Goal: Transaction & Acquisition: Purchase product/service

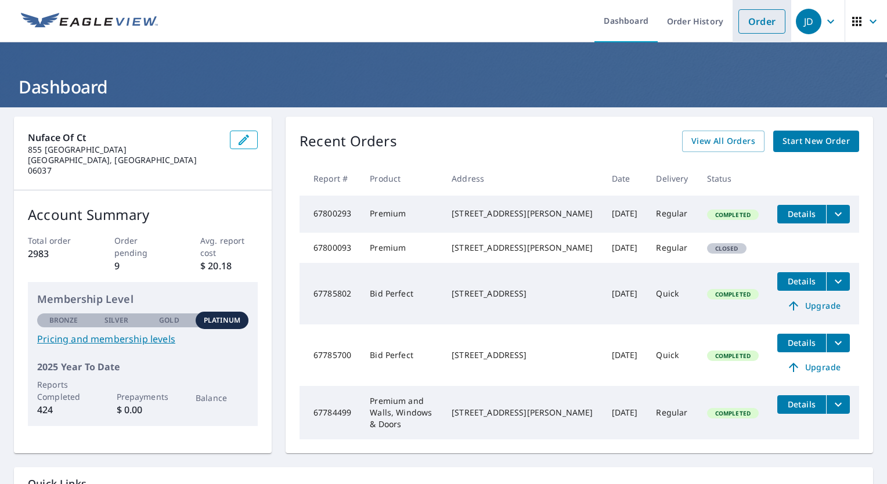
drag, startPoint x: 767, startPoint y: 20, endPoint x: 760, endPoint y: 23, distance: 6.8
click at [767, 20] on link "Order" at bounding box center [762, 21] width 47 height 24
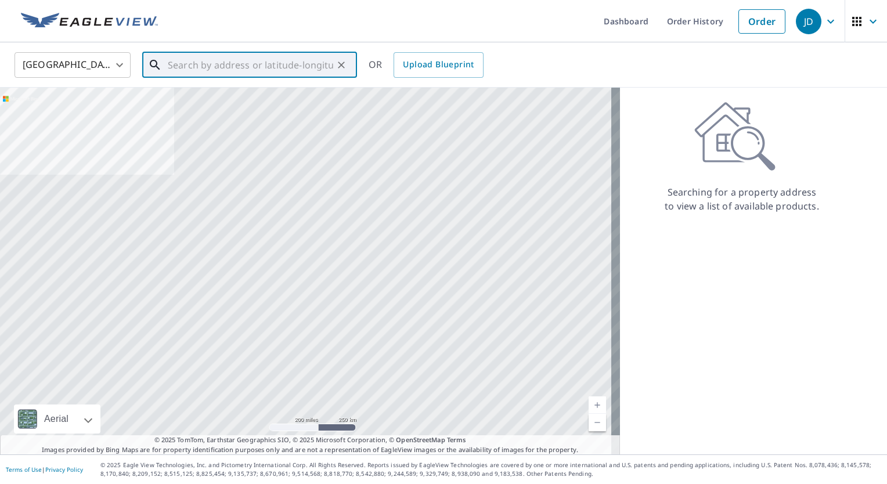
click at [265, 61] on input "text" at bounding box center [251, 65] width 166 height 33
click at [252, 62] on input "text" at bounding box center [251, 65] width 166 height 33
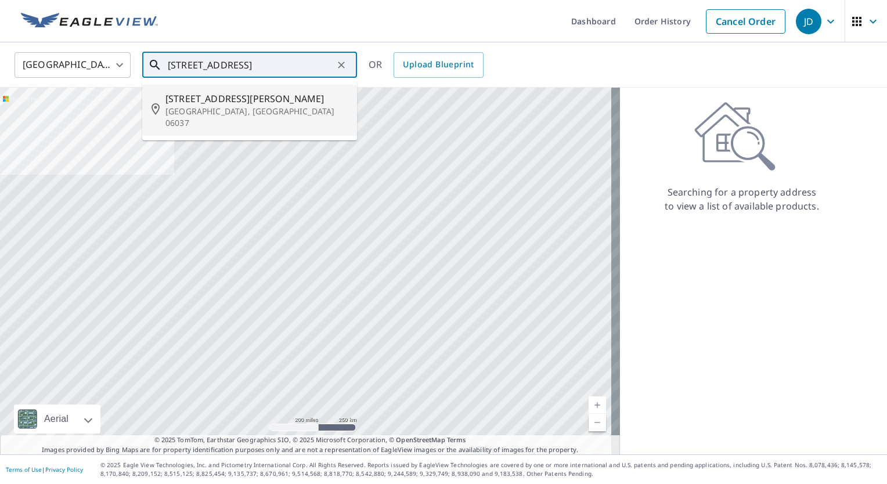
click at [249, 98] on span "[STREET_ADDRESS][PERSON_NAME]" at bounding box center [257, 99] width 182 height 14
type input "[STREET_ADDRESS][PERSON_NAME]"
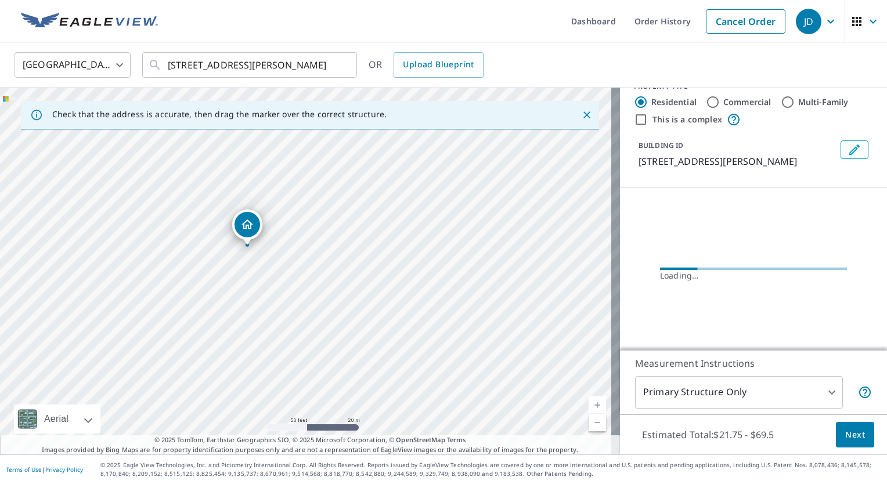
scroll to position [31, 0]
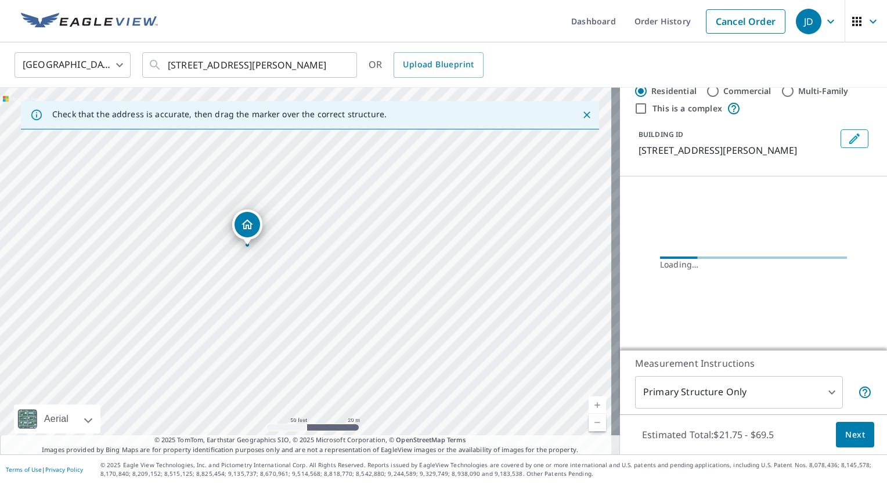
click at [726, 396] on body "JD JD Dashboard Order History Cancel Order JD [GEOGRAPHIC_DATA] [GEOGRAPHIC_DAT…" at bounding box center [443, 242] width 887 height 484
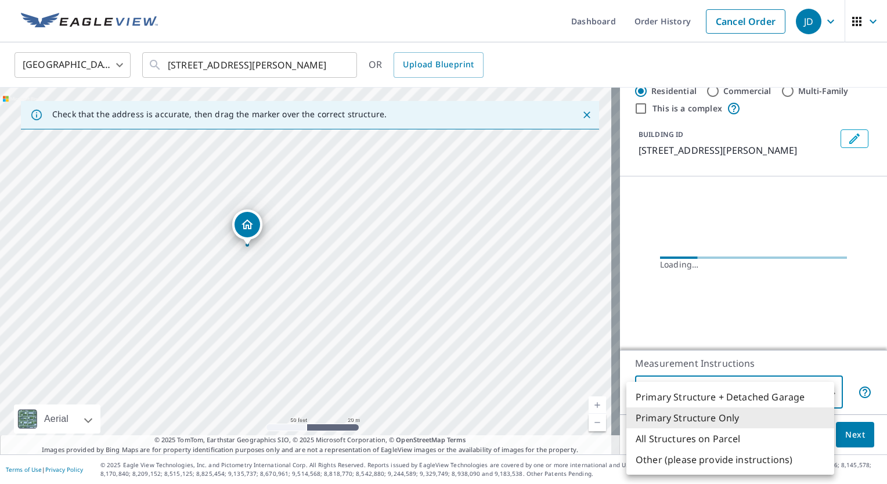
scroll to position [25, 0]
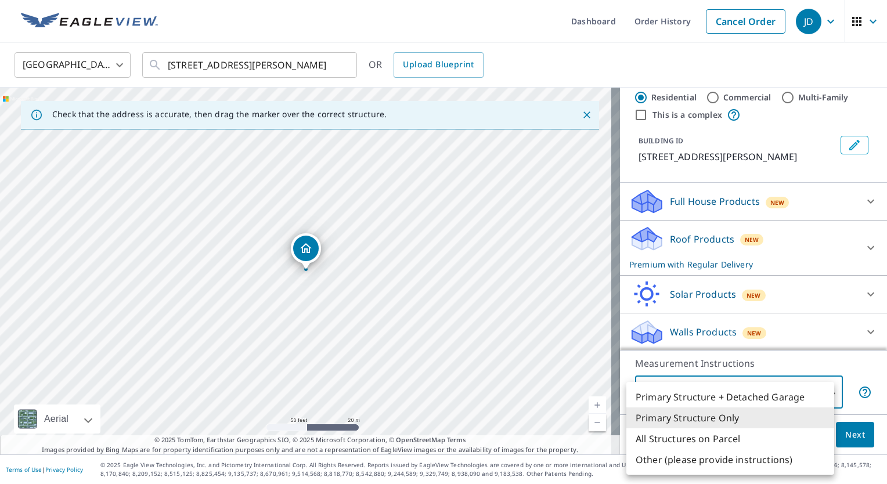
click at [739, 392] on li "Primary Structure + Detached Garage" at bounding box center [731, 397] width 208 height 21
type input "1"
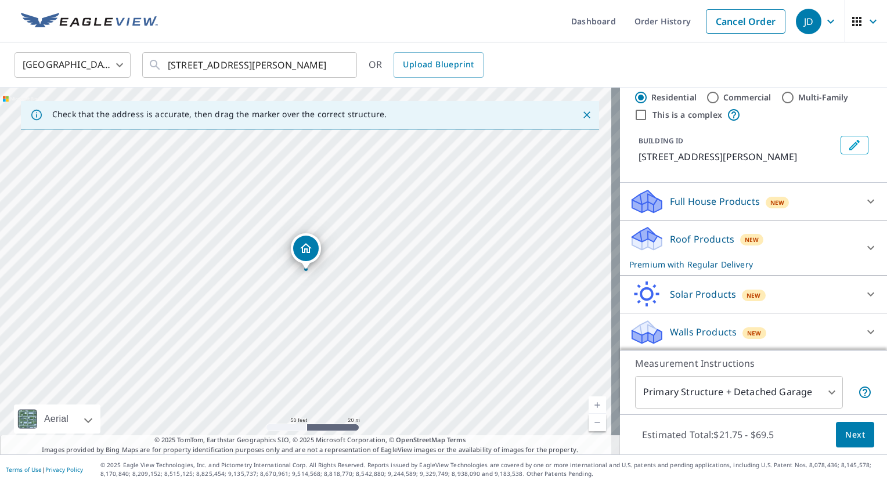
click at [770, 232] on div "Roof Products New Premium with Regular Delivery" at bounding box center [744, 247] width 228 height 45
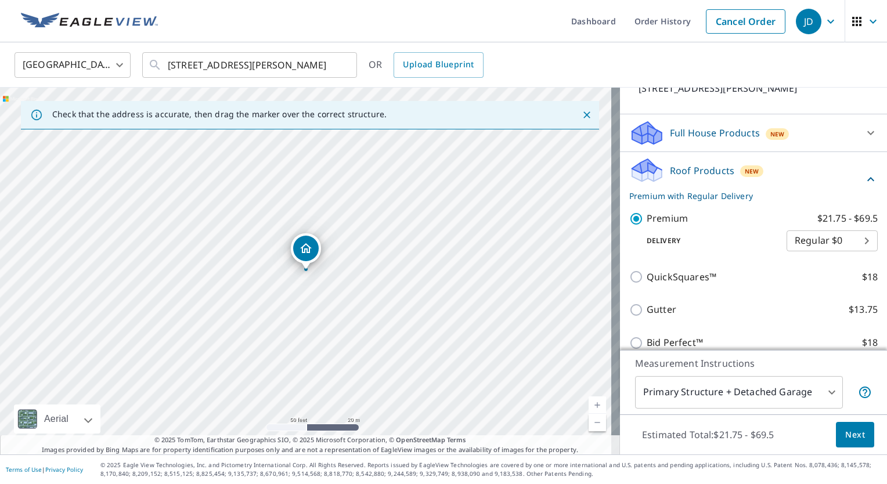
scroll to position [182, 0]
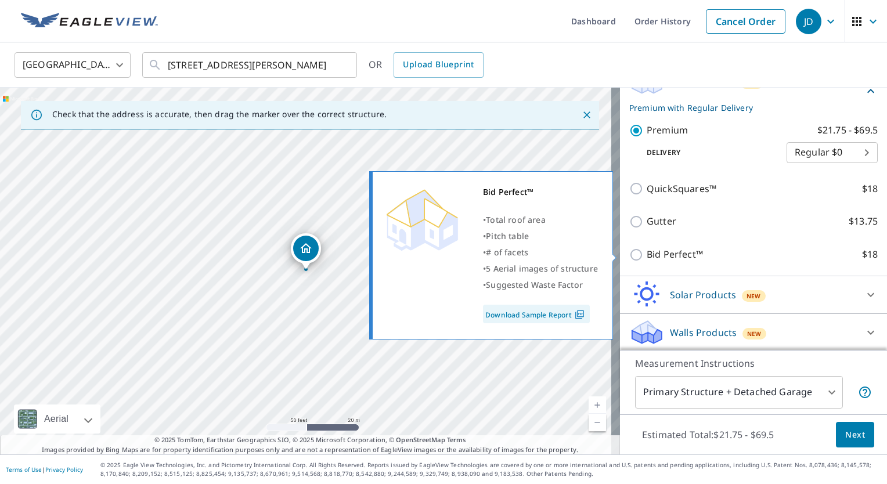
click at [663, 252] on p "Bid Perfect™" at bounding box center [675, 254] width 56 height 15
click at [647, 252] on input "Bid Perfect™ $18" at bounding box center [638, 255] width 17 height 14
checkbox input "true"
checkbox input "false"
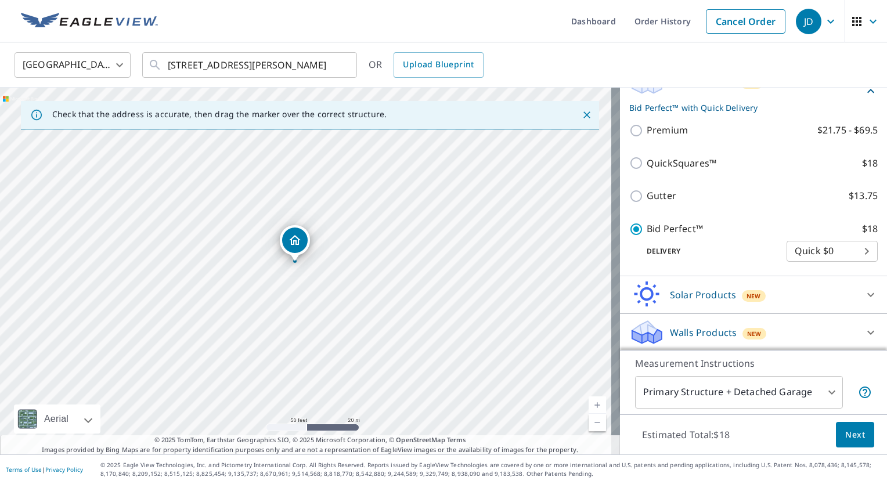
click at [858, 433] on button "Next" at bounding box center [855, 435] width 38 height 26
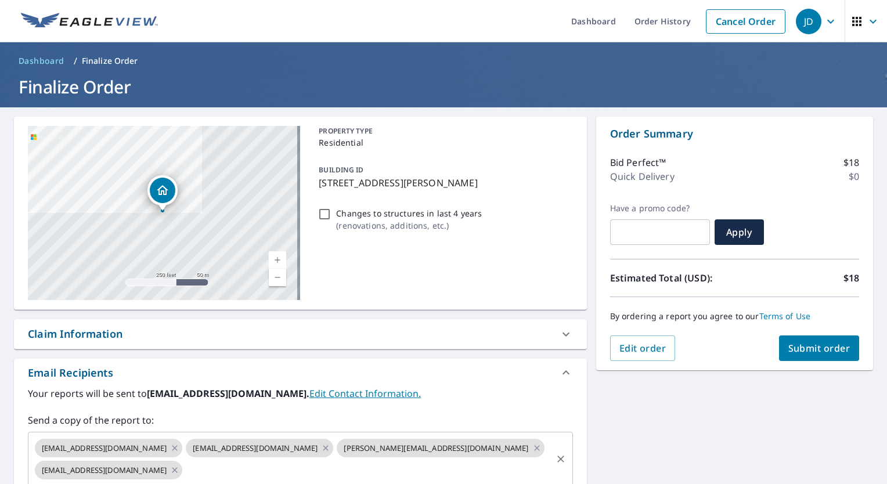
click at [170, 443] on icon at bounding box center [174, 448] width 9 height 13
click at [170, 445] on icon at bounding box center [174, 448] width 9 height 13
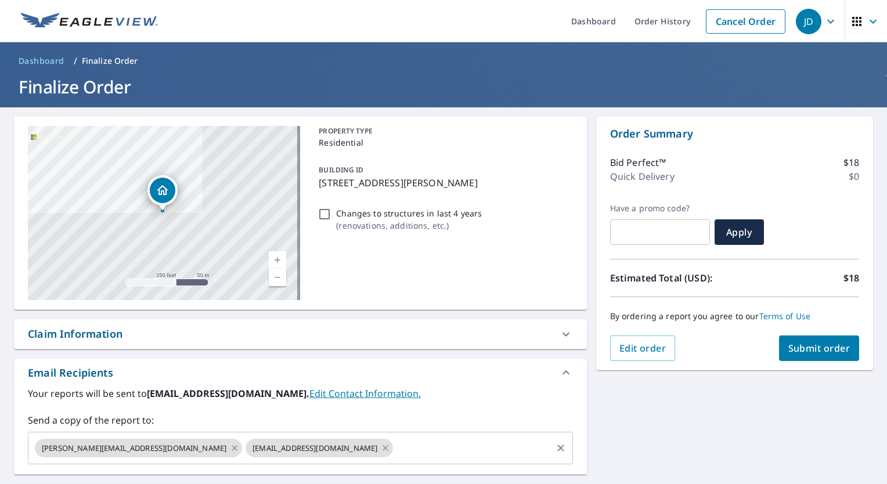
click at [230, 449] on icon at bounding box center [234, 448] width 9 height 13
click at [172, 449] on icon at bounding box center [174, 447] width 5 height 5
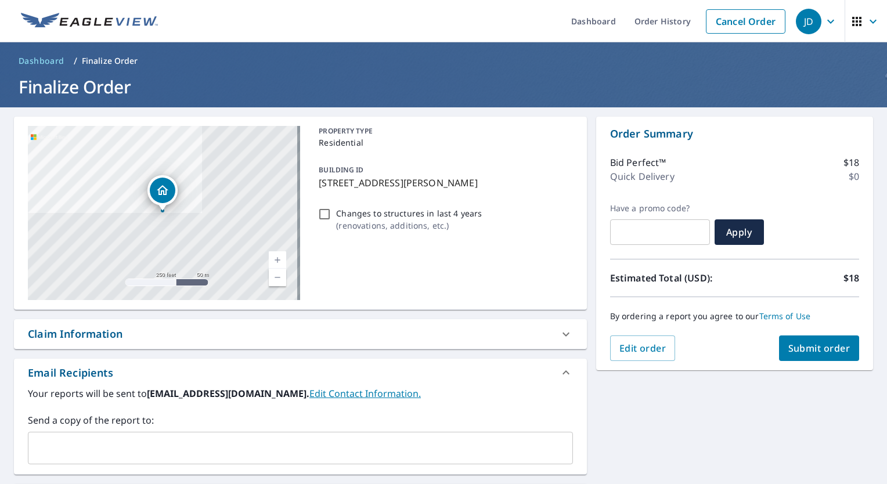
click at [150, 445] on input "text" at bounding box center [291, 448] width 517 height 22
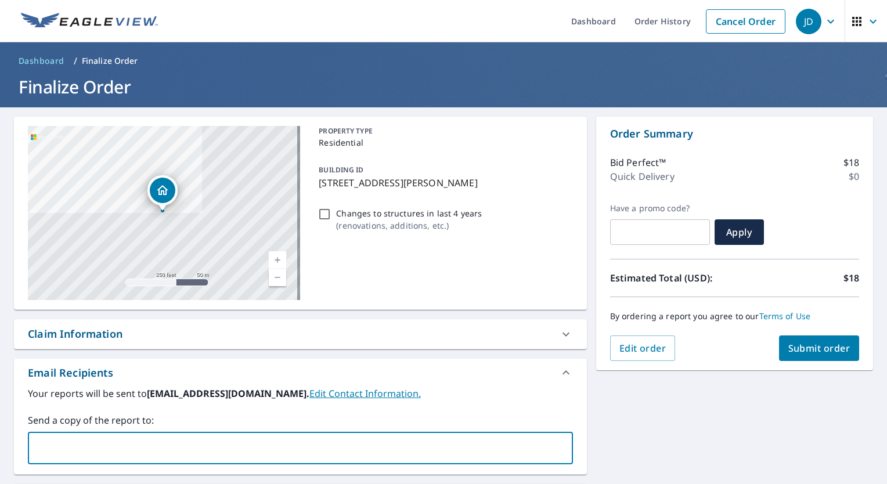
type input "a"
type input "[PERSON_NAME][EMAIL_ADDRESS][DOMAIN_NAME]"
click at [741, 421] on div "[STREET_ADDRESS][PERSON_NAME] Aerial Road A standard road map Aerial A detailed…" at bounding box center [443, 353] width 887 height 492
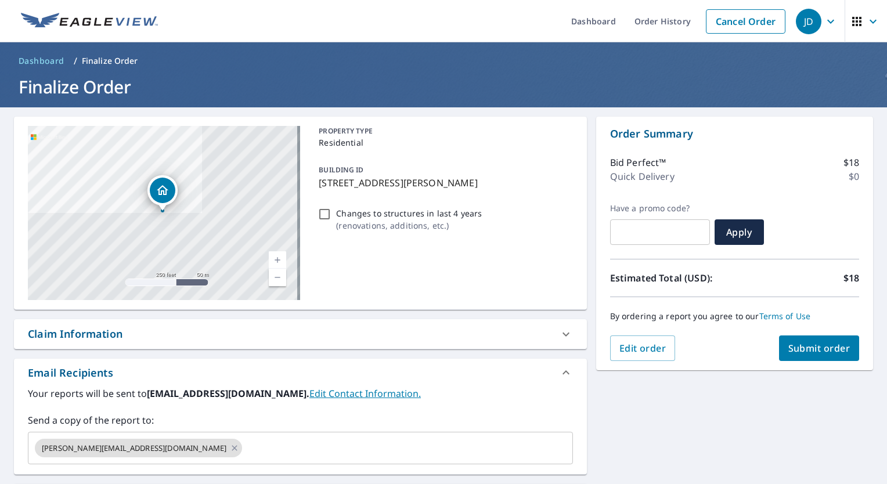
click at [789, 354] on span "Submit order" at bounding box center [820, 348] width 62 height 13
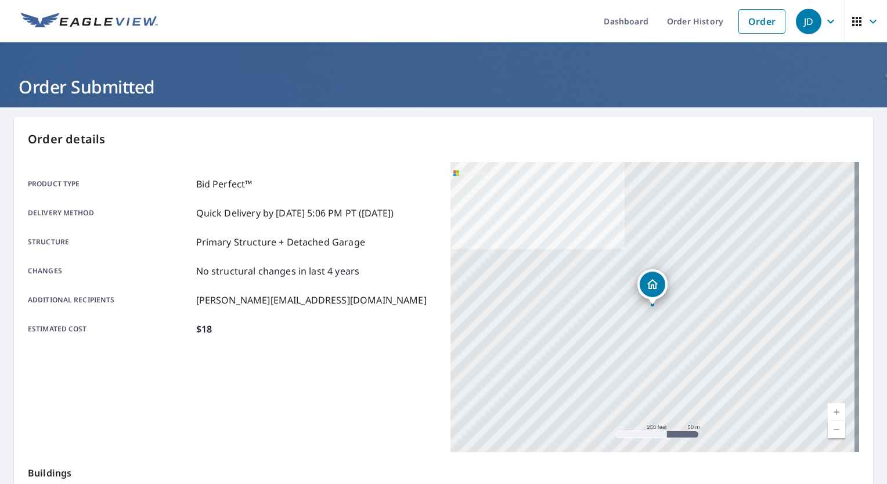
drag, startPoint x: 753, startPoint y: 17, endPoint x: 553, endPoint y: 1, distance: 201.0
click at [753, 17] on link "Order" at bounding box center [762, 21] width 47 height 24
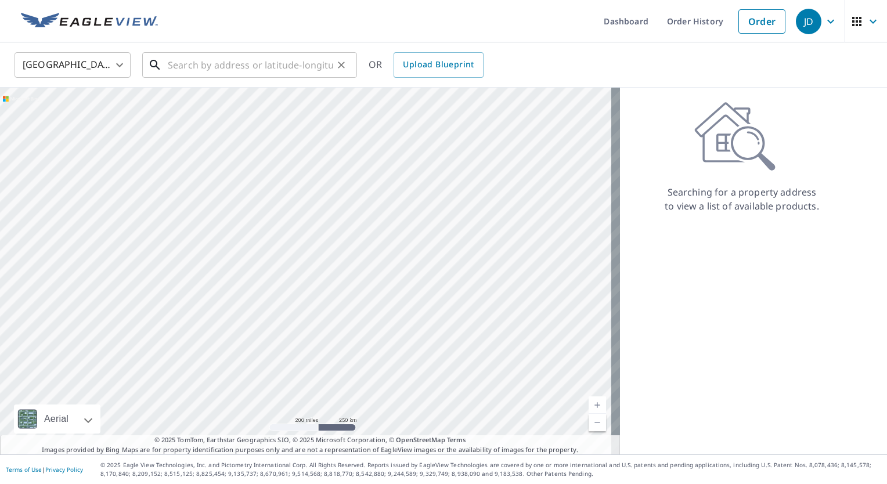
click at [297, 71] on input "text" at bounding box center [251, 65] width 166 height 33
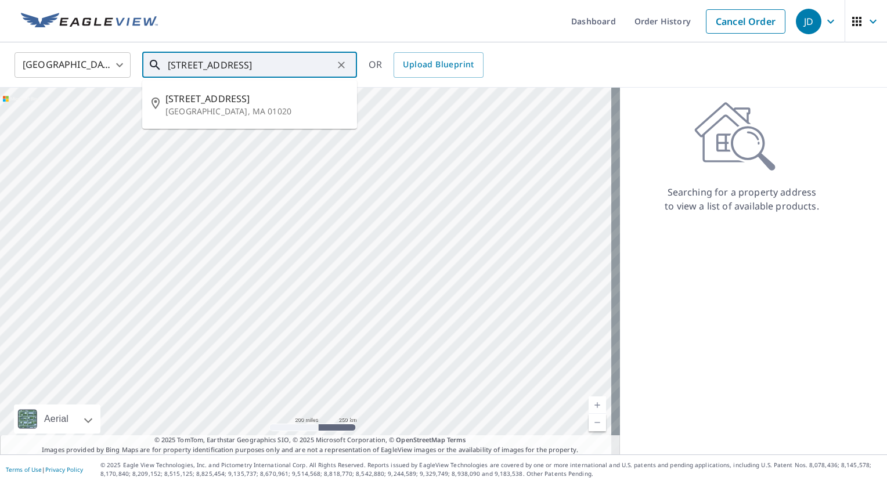
click at [267, 101] on span "[STREET_ADDRESS]" at bounding box center [257, 99] width 182 height 14
type input "[STREET_ADDRESS]"
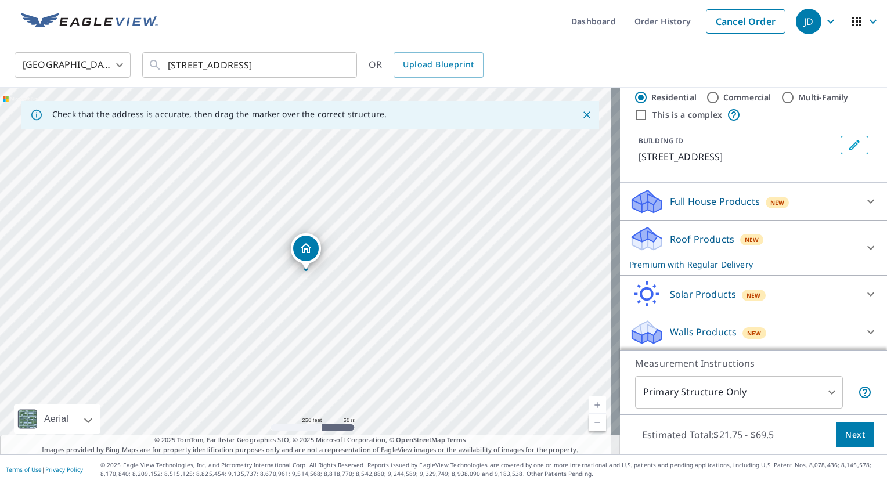
click at [780, 240] on div "Roof Products New Premium with Regular Delivery" at bounding box center [744, 247] width 228 height 45
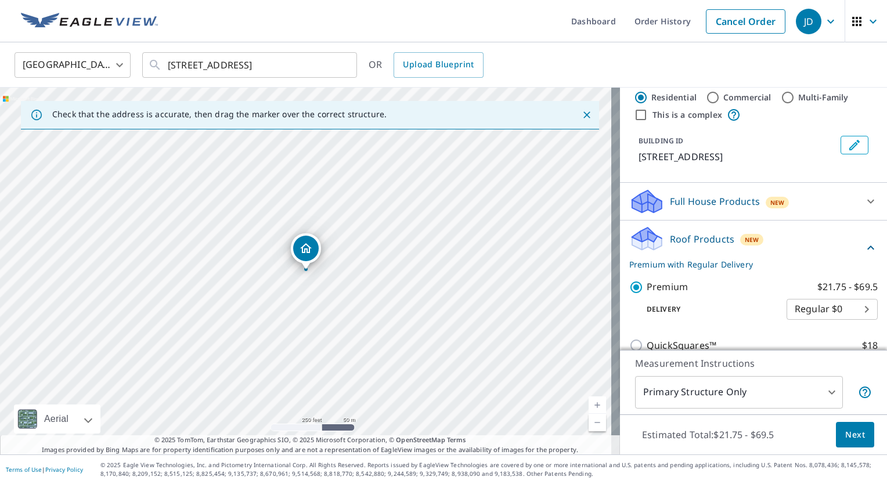
scroll to position [182, 0]
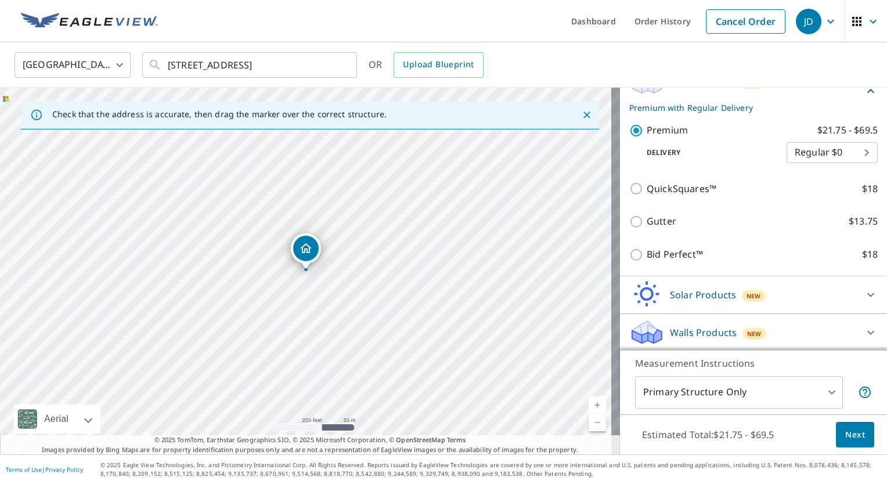
click at [670, 249] on p "Bid Perfect™" at bounding box center [675, 254] width 56 height 15
click at [647, 249] on input "Bid Perfect™ $18" at bounding box center [638, 255] width 17 height 14
checkbox input "true"
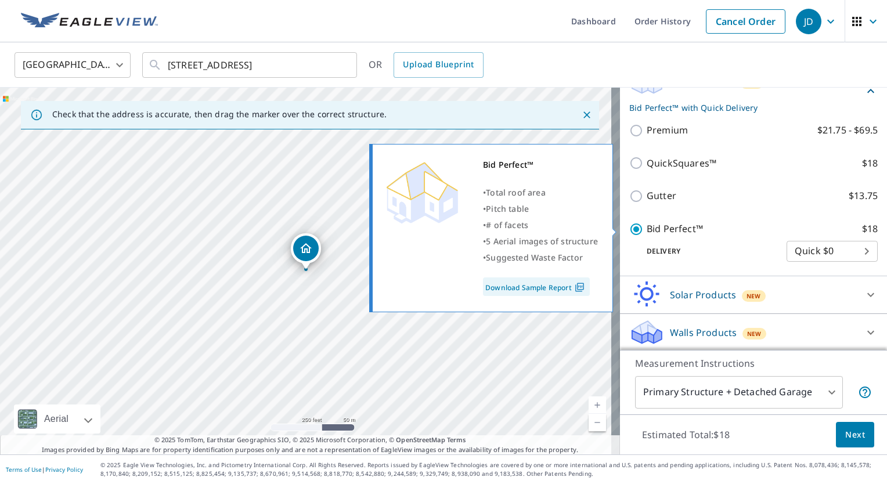
type input "1"
checkbox input "false"
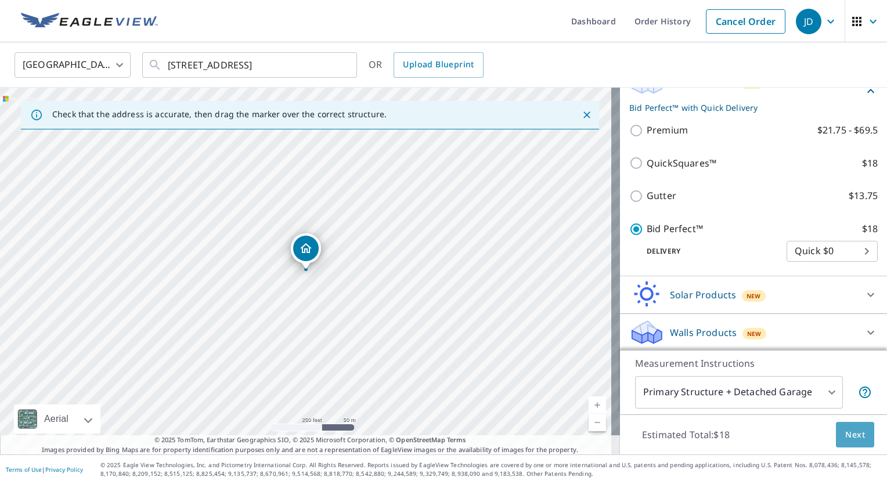
click at [846, 436] on span "Next" at bounding box center [856, 435] width 20 height 15
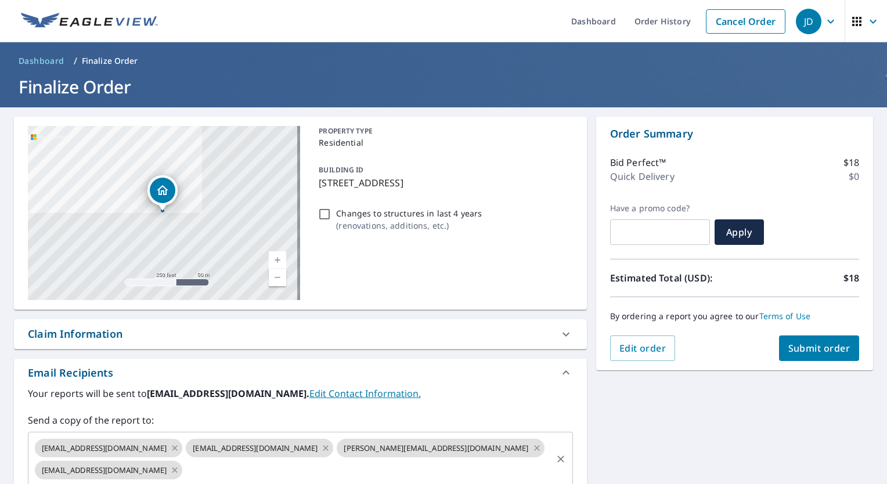
click at [170, 448] on icon at bounding box center [174, 448] width 9 height 13
click at [170, 451] on icon at bounding box center [174, 448] width 9 height 13
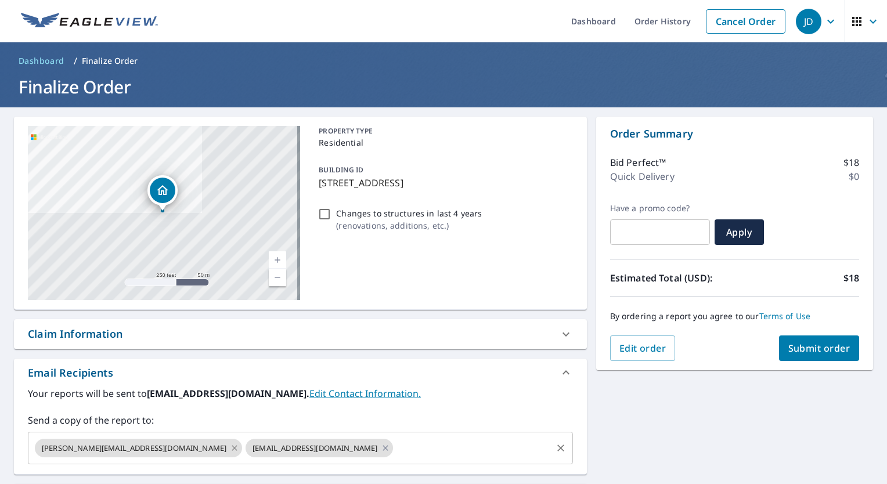
click at [230, 447] on icon at bounding box center [234, 448] width 9 height 13
click at [170, 447] on icon at bounding box center [174, 448] width 9 height 13
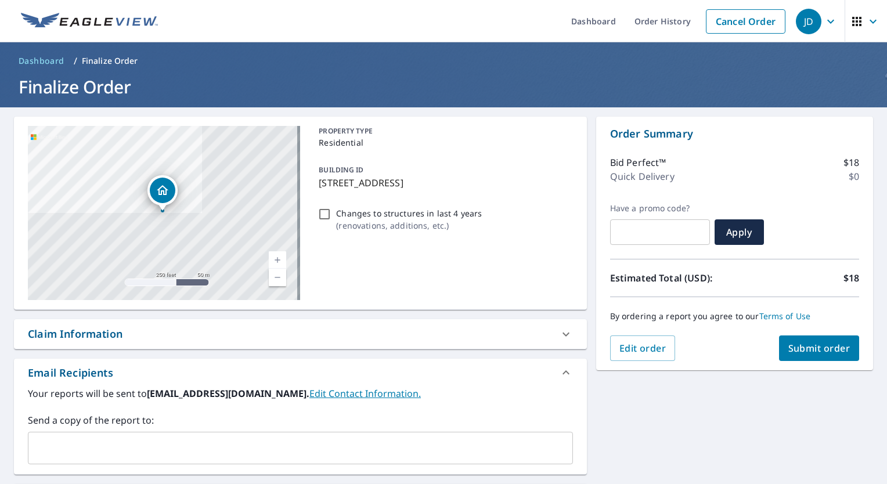
click at [155, 442] on input "text" at bounding box center [291, 448] width 517 height 22
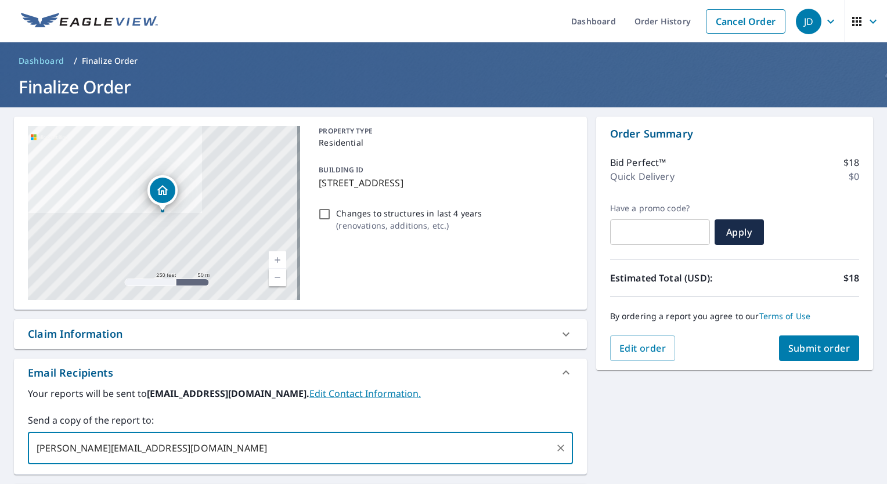
type input "[PERSON_NAME][EMAIL_ADDRESS][DOMAIN_NAME]"
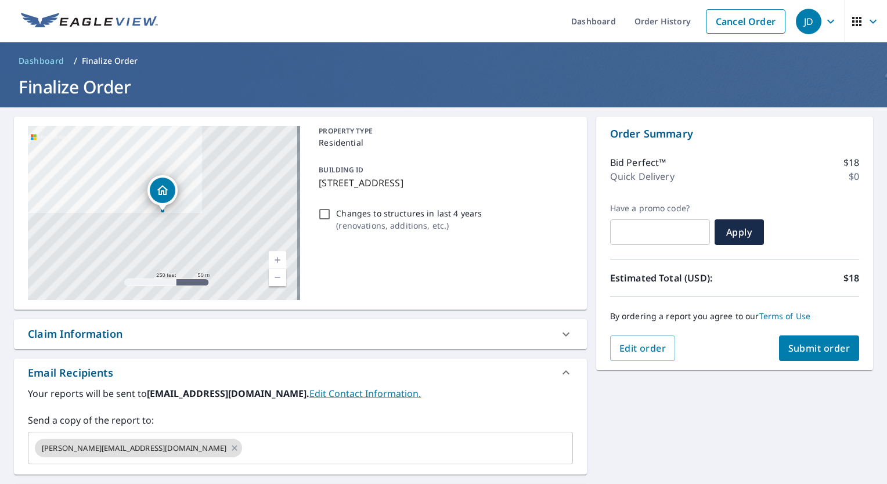
click at [664, 428] on div "[STREET_ADDRESS] Aerial Road A standard road map Aerial A detailed look from ab…" at bounding box center [443, 353] width 887 height 492
click at [799, 340] on button "Submit order" at bounding box center [819, 349] width 81 height 26
